Goal: Transaction & Acquisition: Subscribe to service/newsletter

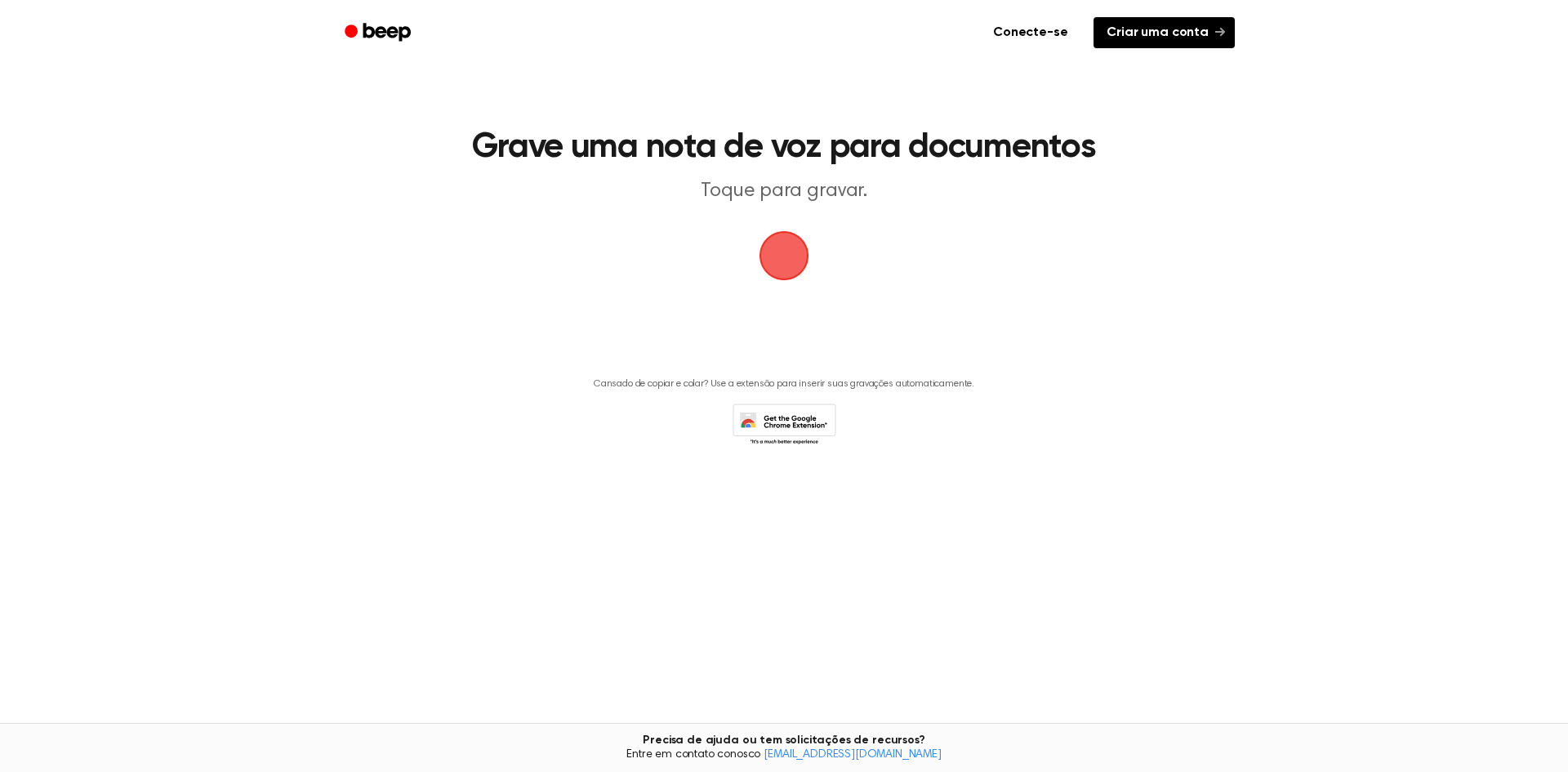
click at [1149, 34] on font "Criar uma conta" at bounding box center [1158, 32] width 102 height 13
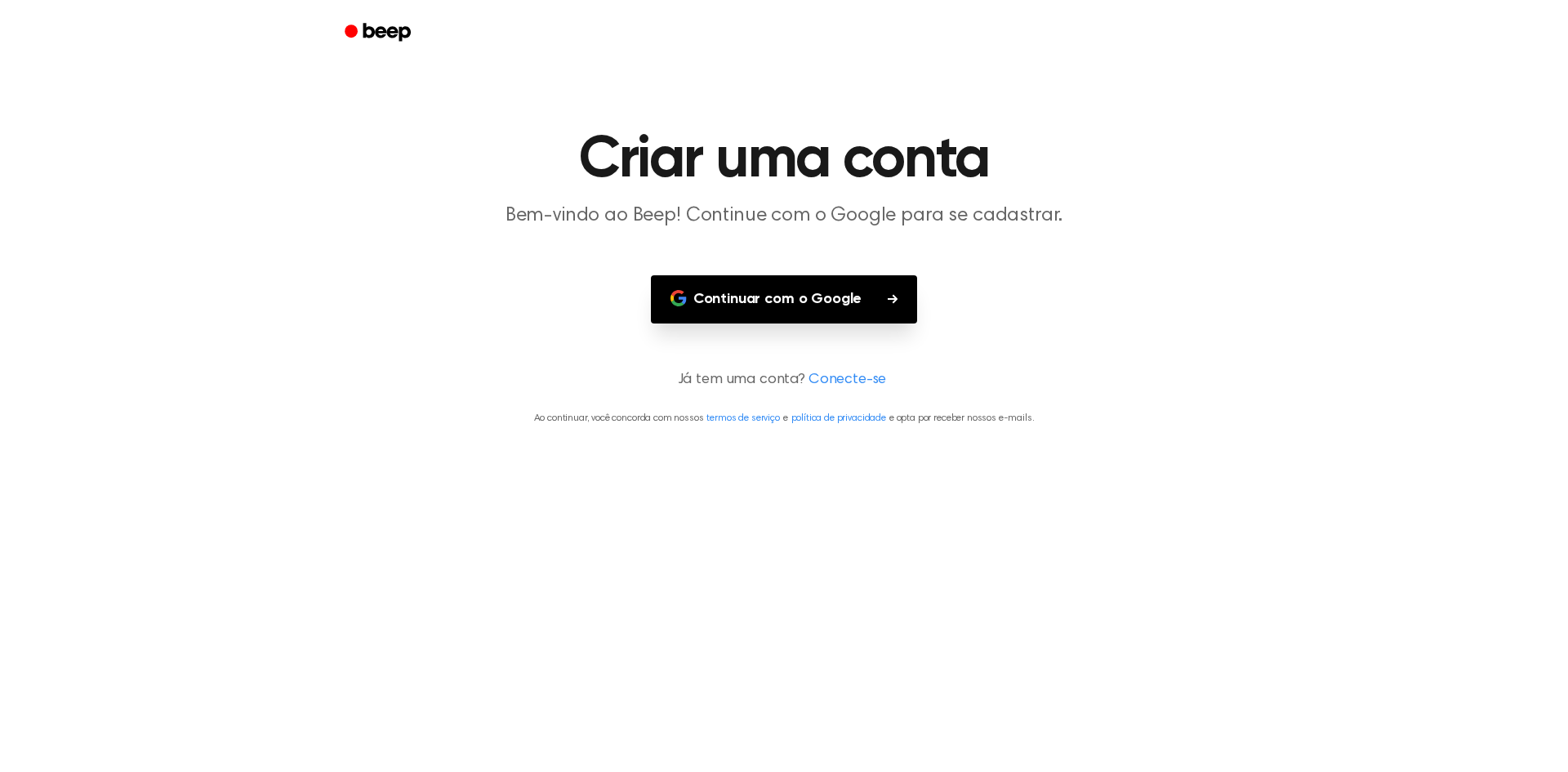
click at [866, 292] on button "Continuar com o Google" at bounding box center [784, 300] width 266 height 48
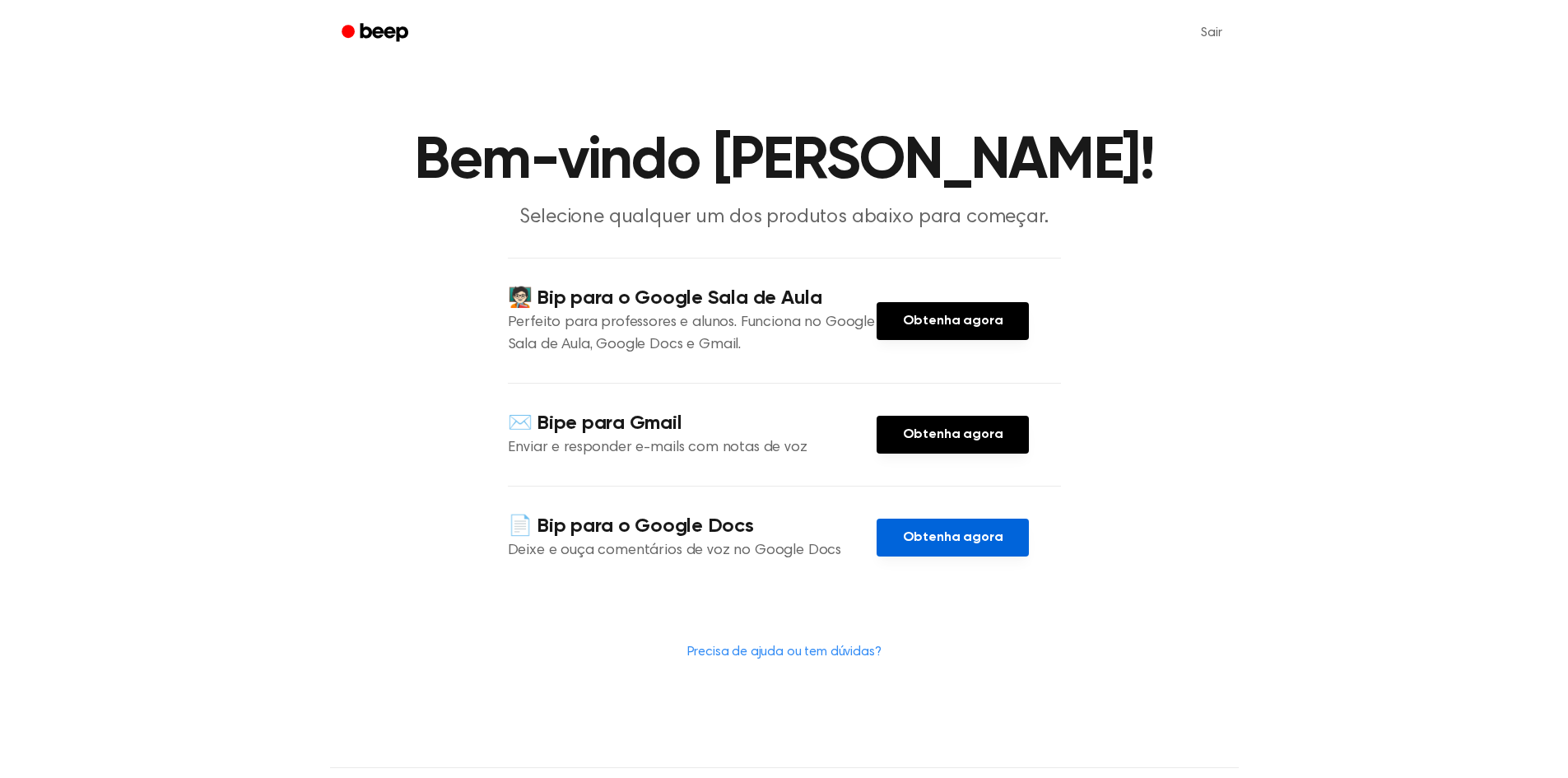
click at [922, 532] on font "Obtenha agora" at bounding box center [953, 537] width 100 height 13
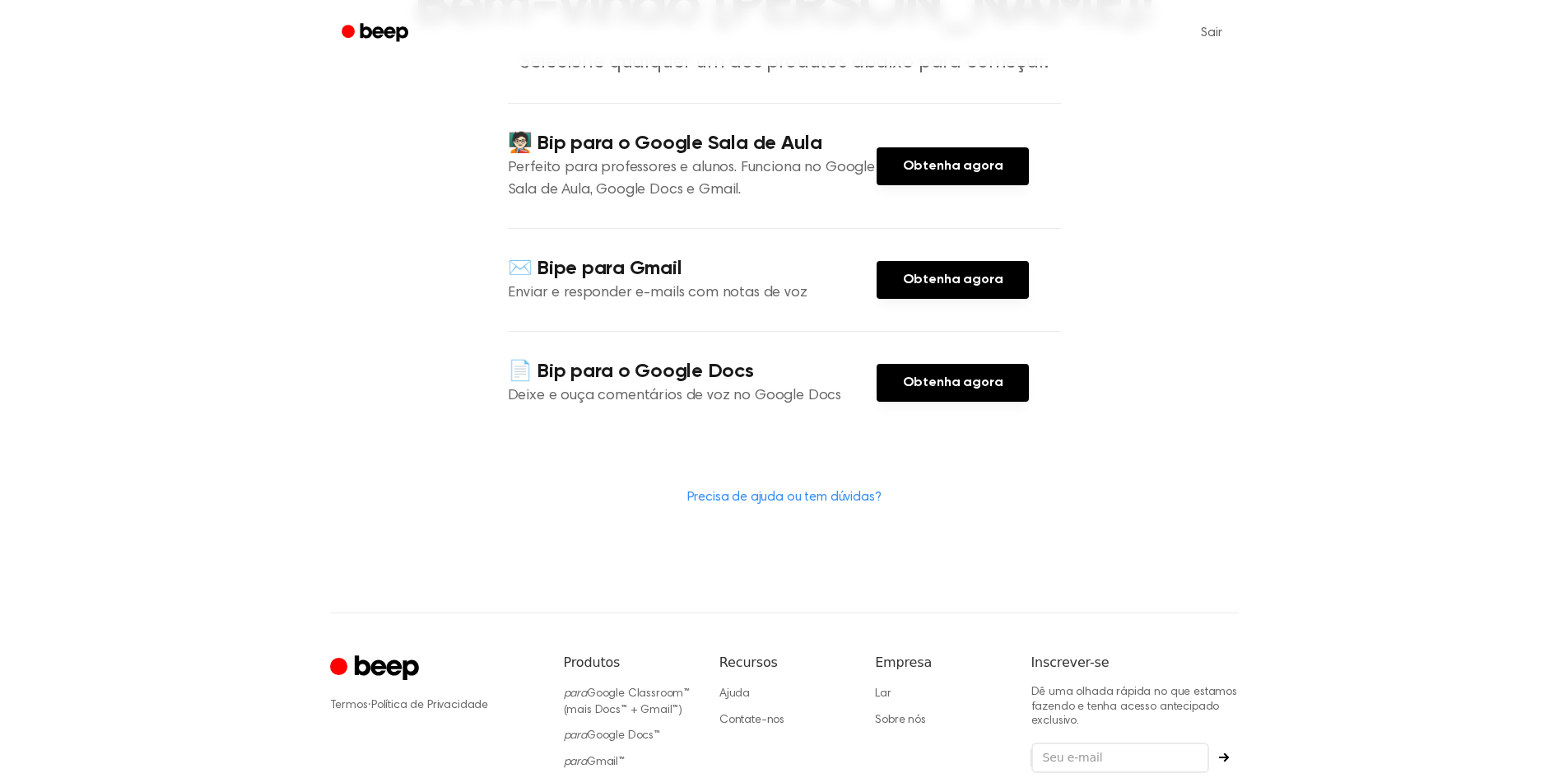
scroll to position [51, 0]
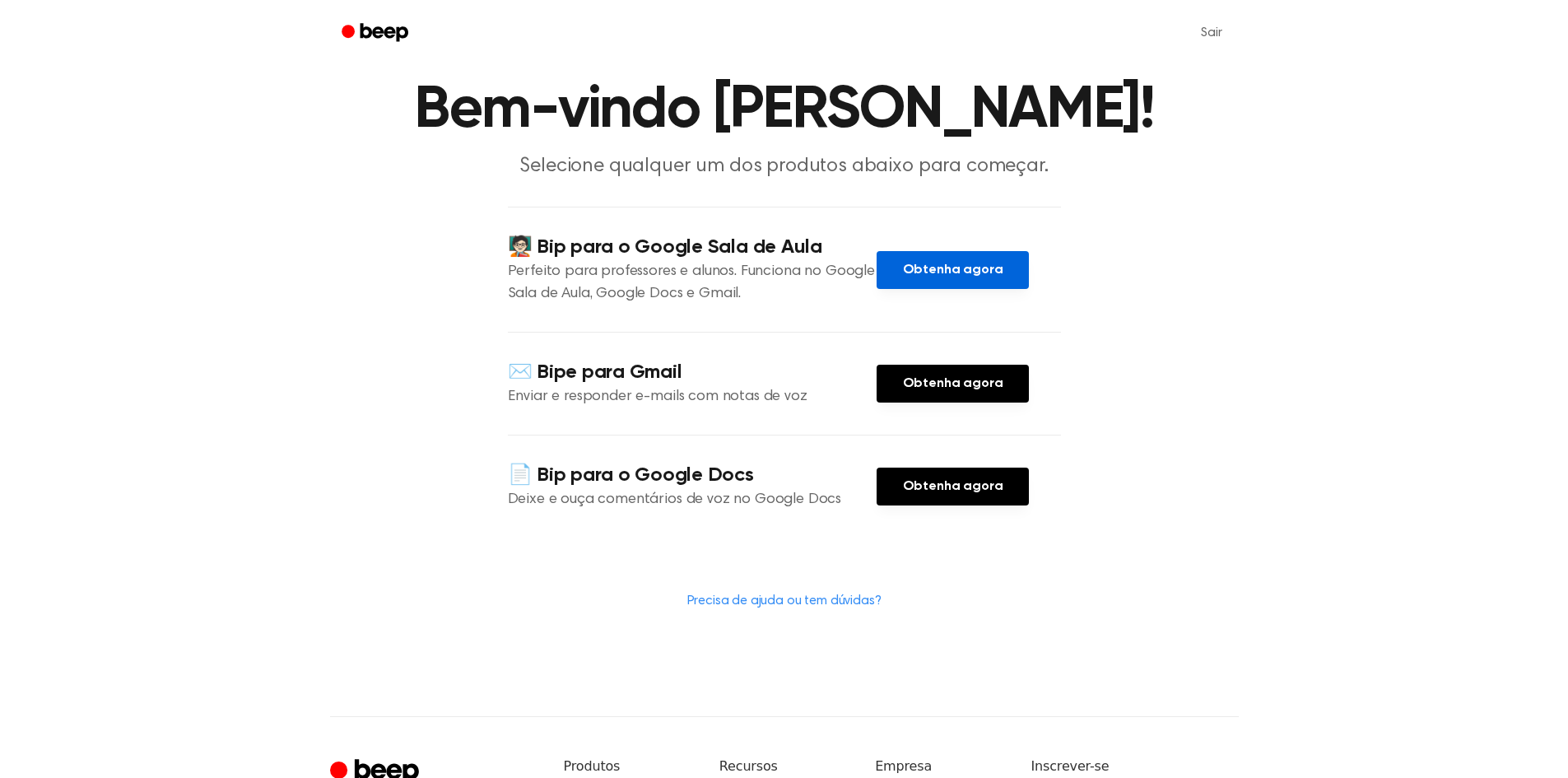
click at [975, 269] on font "Obtenha agora" at bounding box center [953, 270] width 100 height 13
